Goal: Task Accomplishment & Management: Use online tool/utility

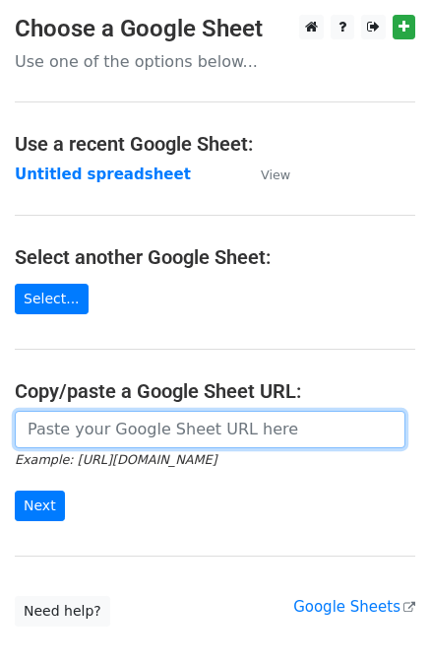
click at [106, 427] on input "url" at bounding box center [210, 429] width 391 height 37
paste input "https://docs.google.com/spreadsheets/d/107ijLHAG-AU8JlzDVjzXHSHXPRM4QJw2fq2x3SJ…"
type input "https://docs.google.com/spreadsheets/d/107ijLHAG-AU8JlzDVjzXHSHXPRM4QJw2fq2x3SJ…"
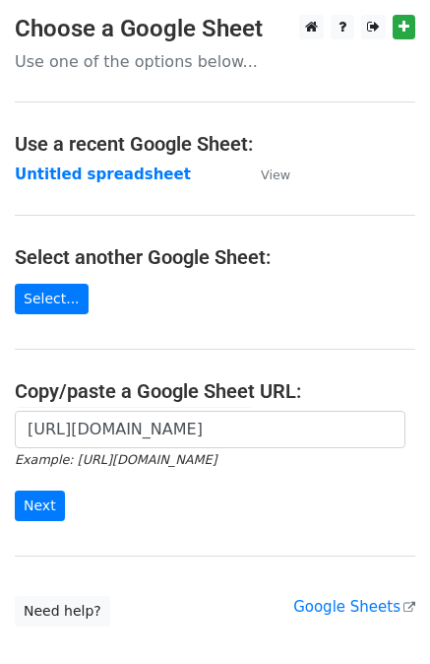
scroll to position [0, 0]
click at [51, 502] on input "Next" at bounding box center [40, 505] width 50 height 31
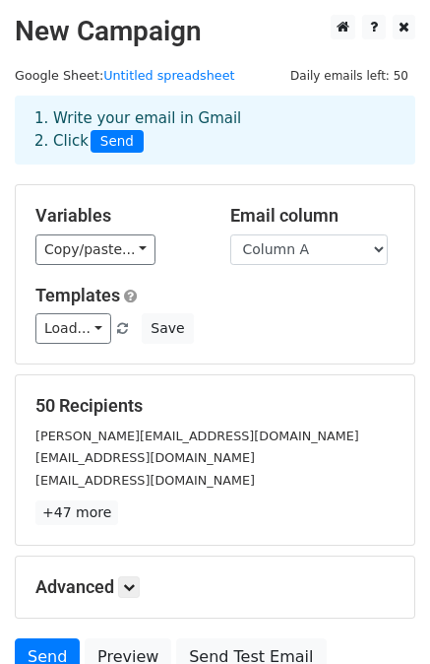
scroll to position [177, 0]
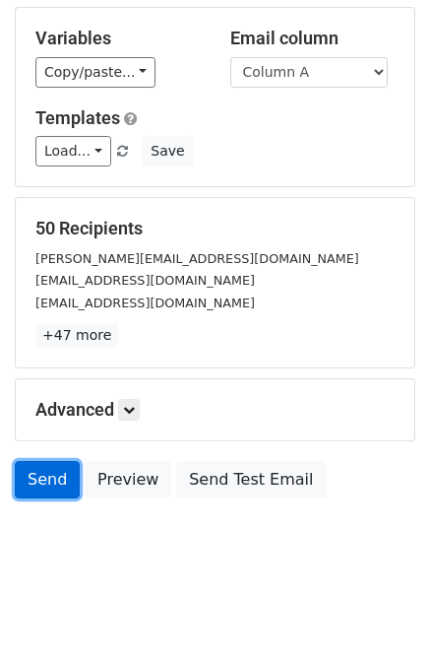
click at [47, 466] on link "Send" at bounding box center [47, 479] width 65 height 37
